Goal: Task Accomplishment & Management: Complete application form

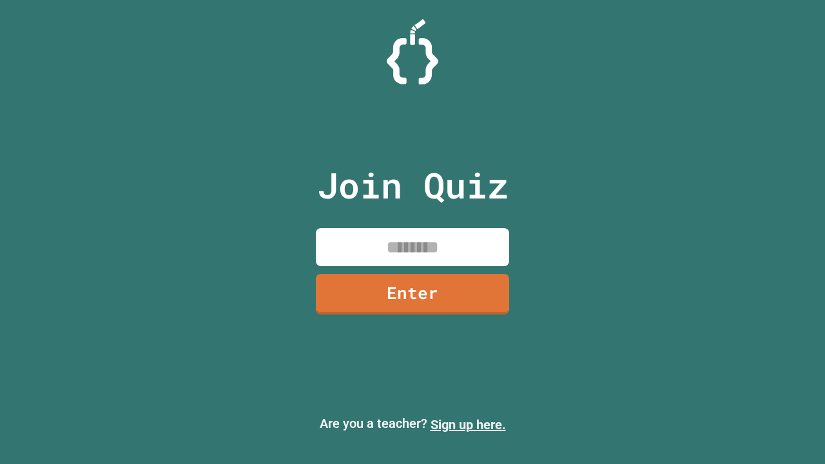
click at [468, 425] on link "Sign up here." at bounding box center [467, 424] width 75 height 15
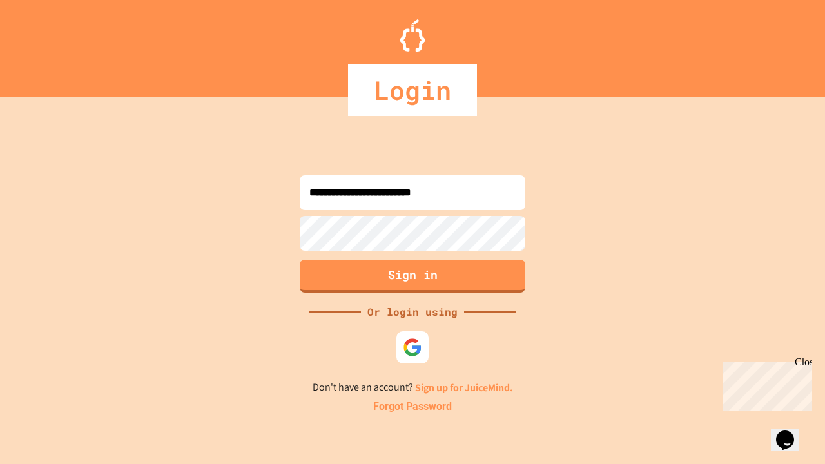
type input "**********"
